Goal: Information Seeking & Learning: Learn about a topic

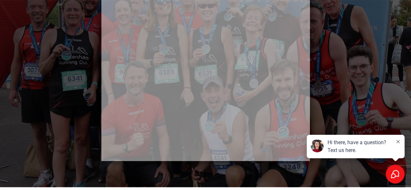
scroll to position [304, 0]
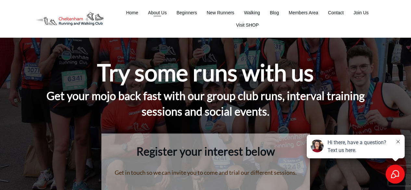
click at [161, 13] on span "About Us" at bounding box center [157, 12] width 19 height 9
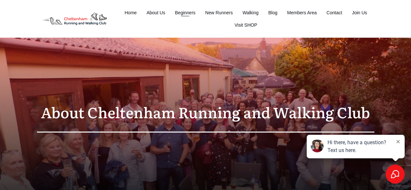
click at [192, 14] on span "Beginners" at bounding box center [185, 12] width 20 height 9
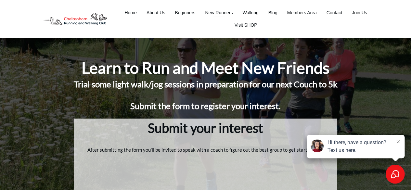
click at [225, 13] on span "New Runners" at bounding box center [219, 12] width 28 height 9
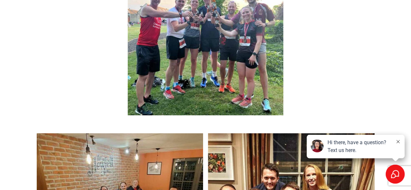
scroll to position [2668, 0]
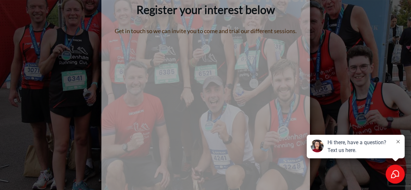
drag, startPoint x: 416, startPoint y: 12, endPoint x: 416, endPoint y: 19, distance: 6.8
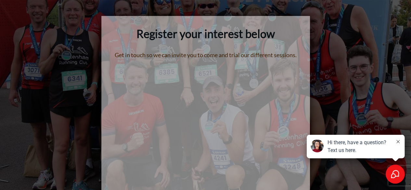
scroll to position [0, 0]
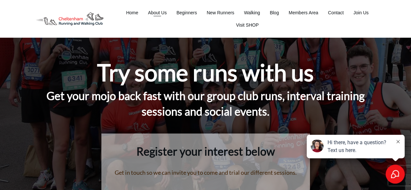
click at [154, 10] on span "About Us" at bounding box center [157, 12] width 19 height 9
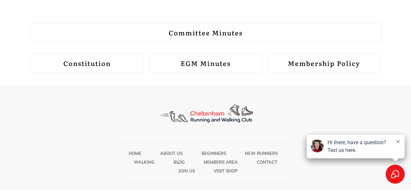
scroll to position [888, 0]
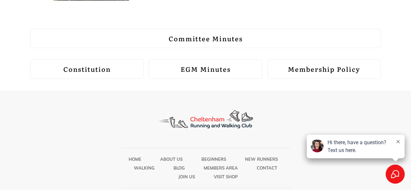
click at [320, 59] on link "Membership Policy" at bounding box center [325, 69] width 114 height 20
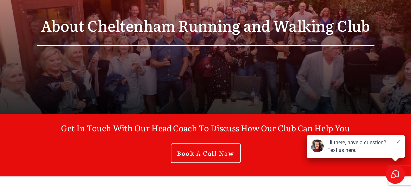
scroll to position [0, 0]
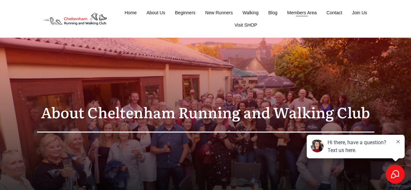
click at [302, 13] on span "Members Area" at bounding box center [302, 12] width 30 height 9
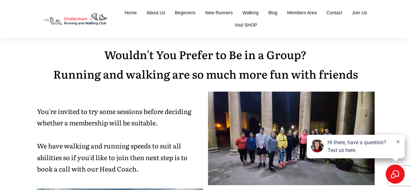
drag, startPoint x: 0, startPoint y: 0, endPoint x: 416, endPoint y: 0, distance: 415.8
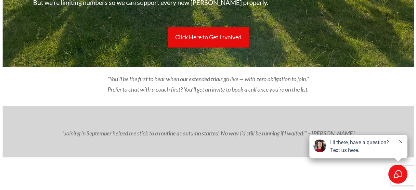
scroll to position [242, 0]
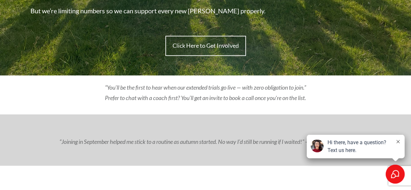
click at [203, 46] on span "Click Here to Get Involved" at bounding box center [206, 45] width 66 height 7
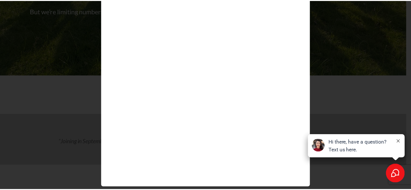
scroll to position [0, 0]
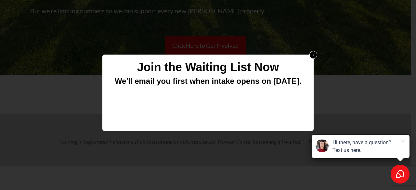
click at [312, 56] on link "x" at bounding box center [313, 55] width 8 height 8
